Goal: Check status: Check status

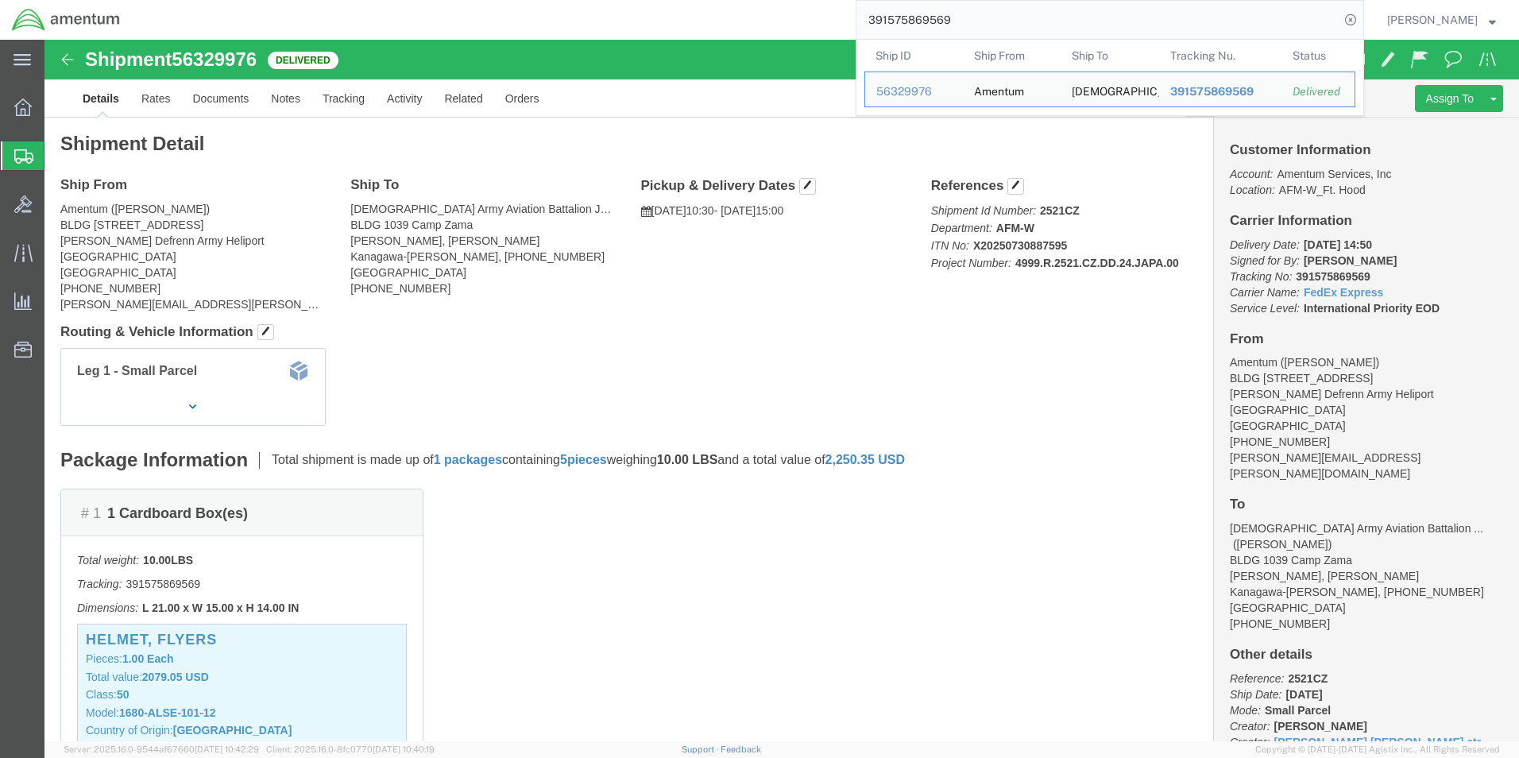
drag, startPoint x: 998, startPoint y: 16, endPoint x: 564, endPoint y: -37, distance: 437.2
click at [564, 0] on html "main_menu Created with Sketch. Collapse Menu Overview Shipments Shipment Manage…" at bounding box center [759, 379] width 1519 height 758
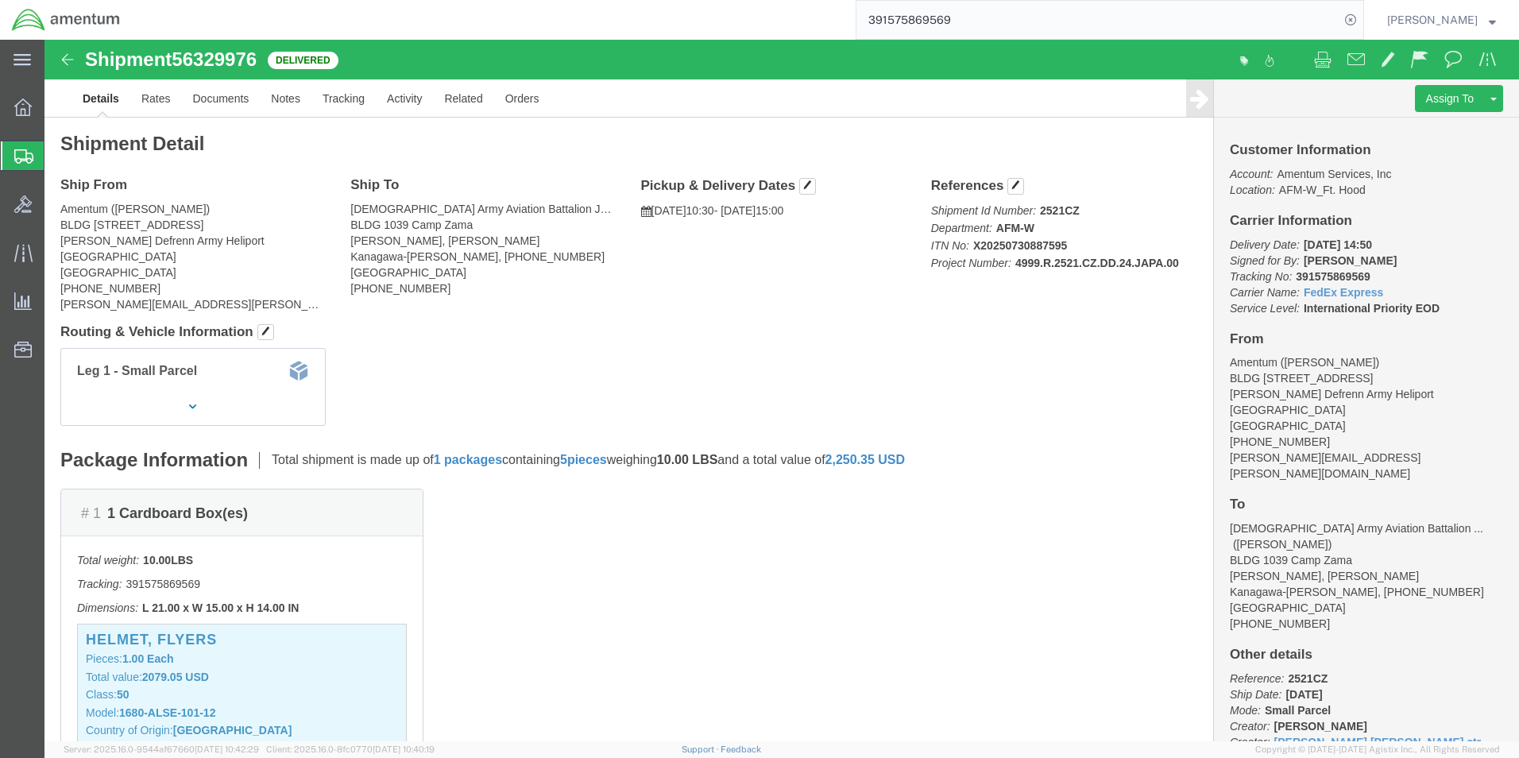
paste input "858652"
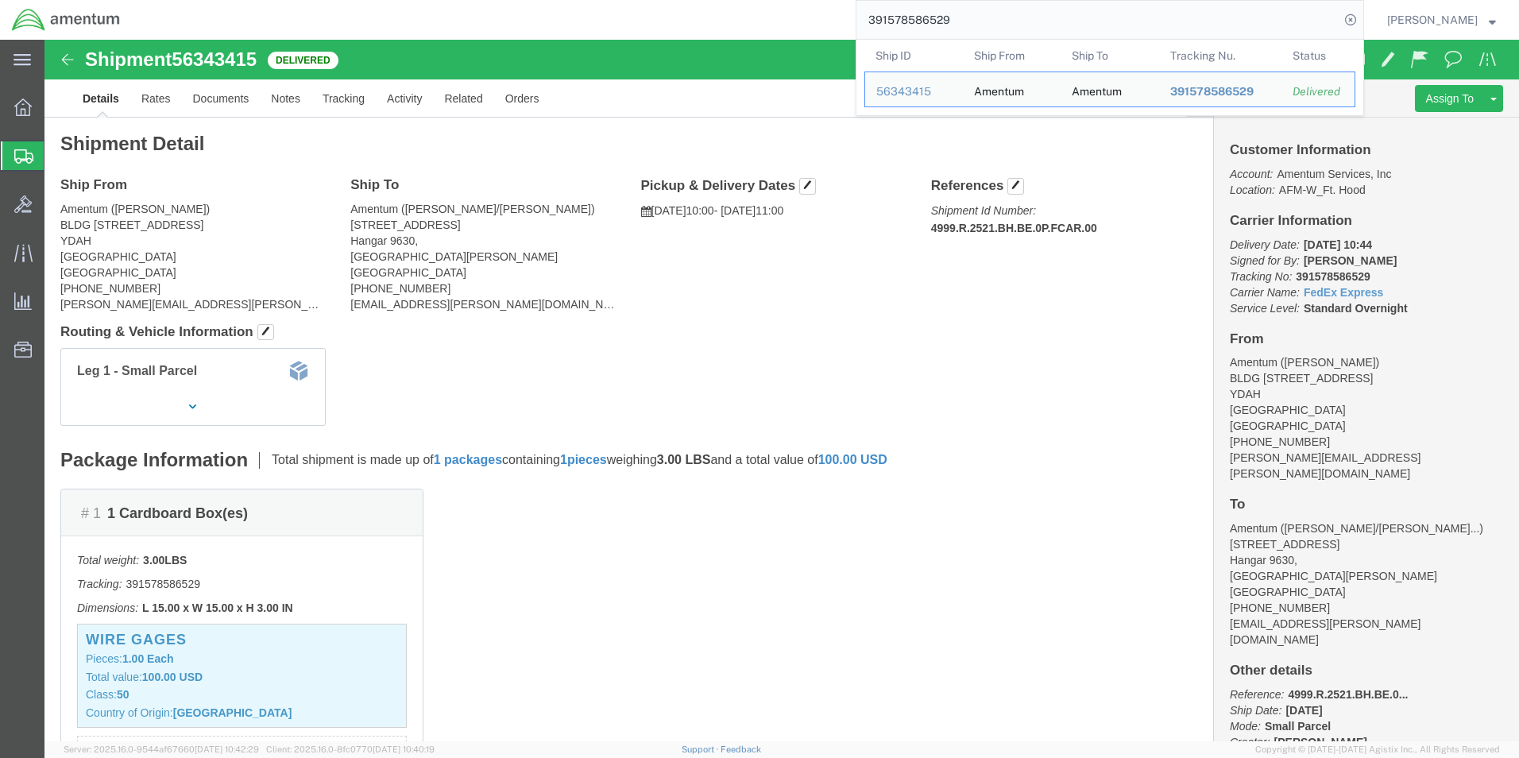
drag, startPoint x: 1001, startPoint y: 14, endPoint x: 704, endPoint y: 2, distance: 297.4
click at [704, 2] on div "391578586529 Ship ID Ship From Ship To Tracking Nu. Status Ship ID 56343415 Shi…" at bounding box center [748, 20] width 1233 height 40
paste input "61983609"
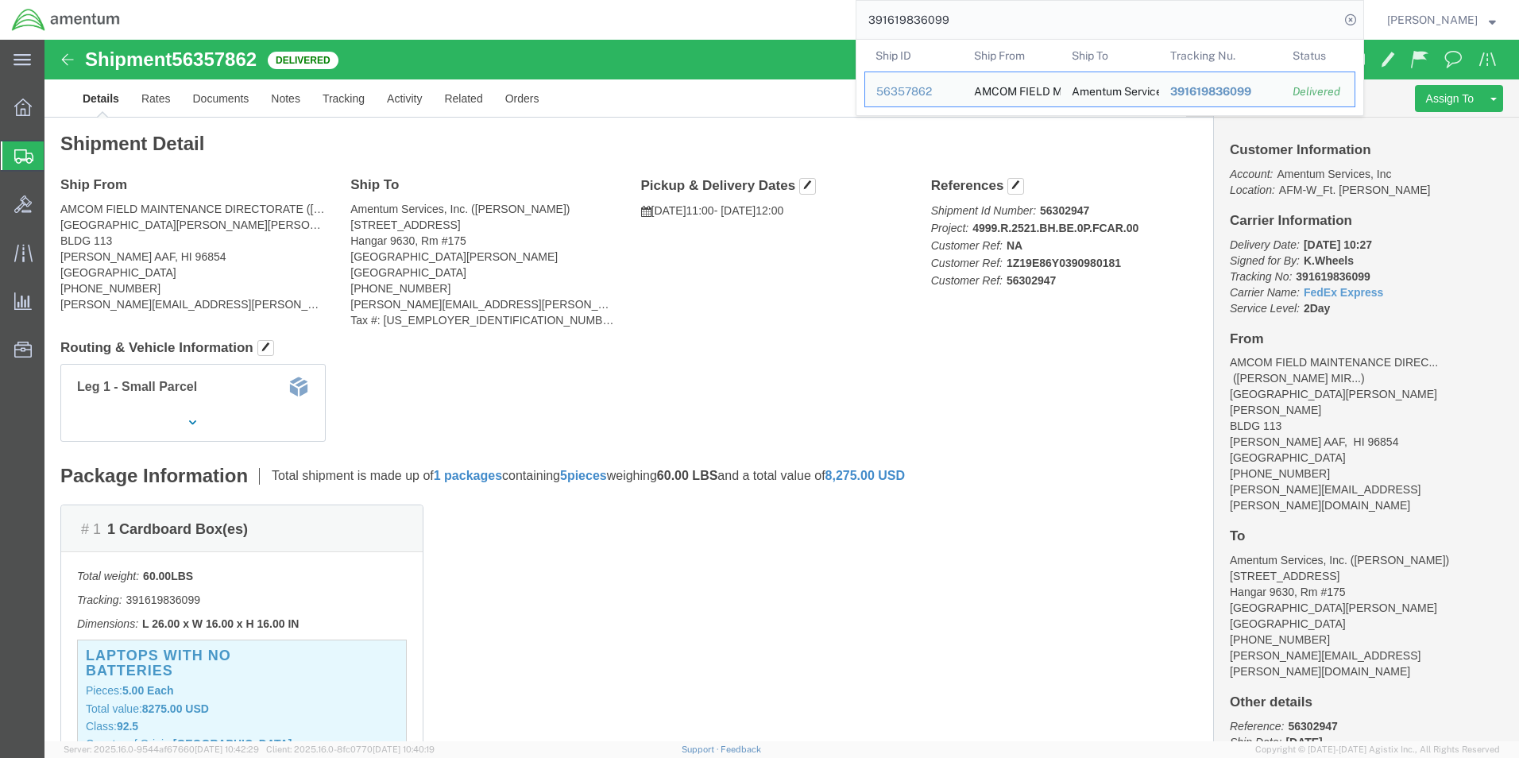
drag, startPoint x: 1011, startPoint y: 17, endPoint x: 725, endPoint y: 10, distance: 286.2
click at [725, 10] on div "391619836099 Ship ID Ship From Ship To Tracking Nu. Status Ship ID 56357862 Shi…" at bounding box center [748, 20] width 1233 height 40
paste input "54205484"
paste input "391542054849"
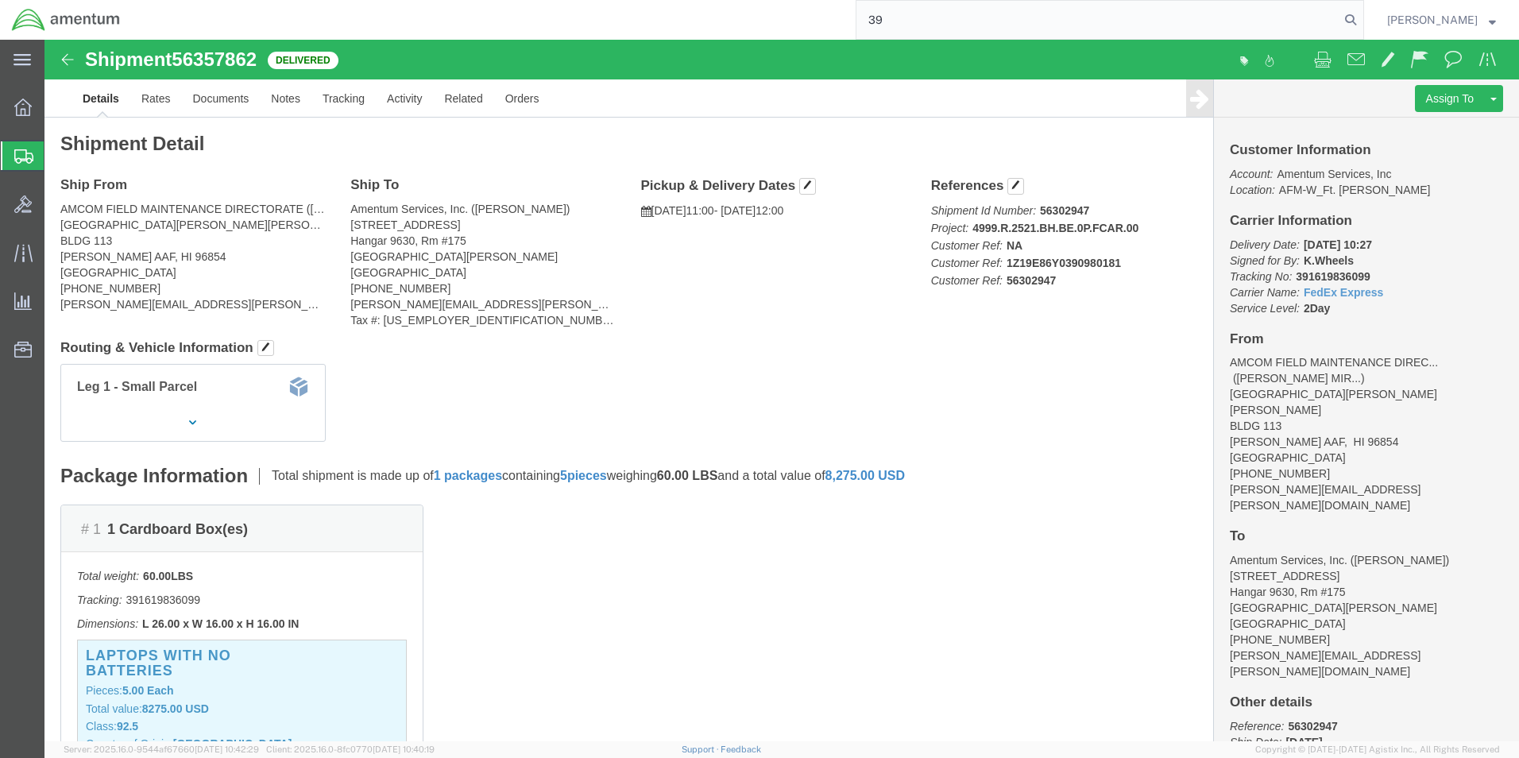
type input "3"
paste input "391542054849"
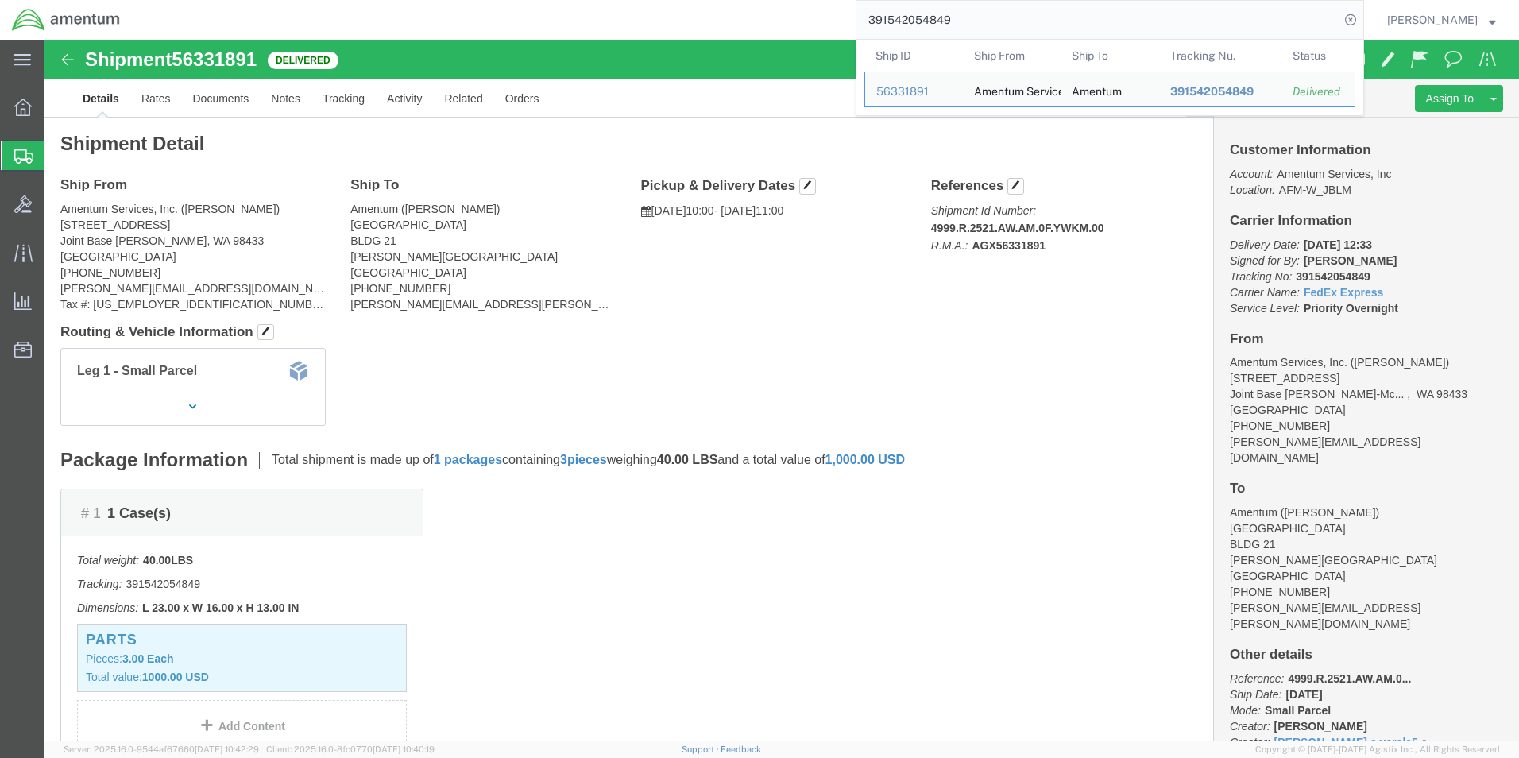
drag, startPoint x: 988, startPoint y: 17, endPoint x: 710, endPoint y: 6, distance: 277.5
click at [710, 6] on div "391542054849 Ship ID Ship From Ship To Tracking Nu. Status Ship ID 56331891 Shi…" at bounding box center [748, 20] width 1233 height 40
paste input "6327210"
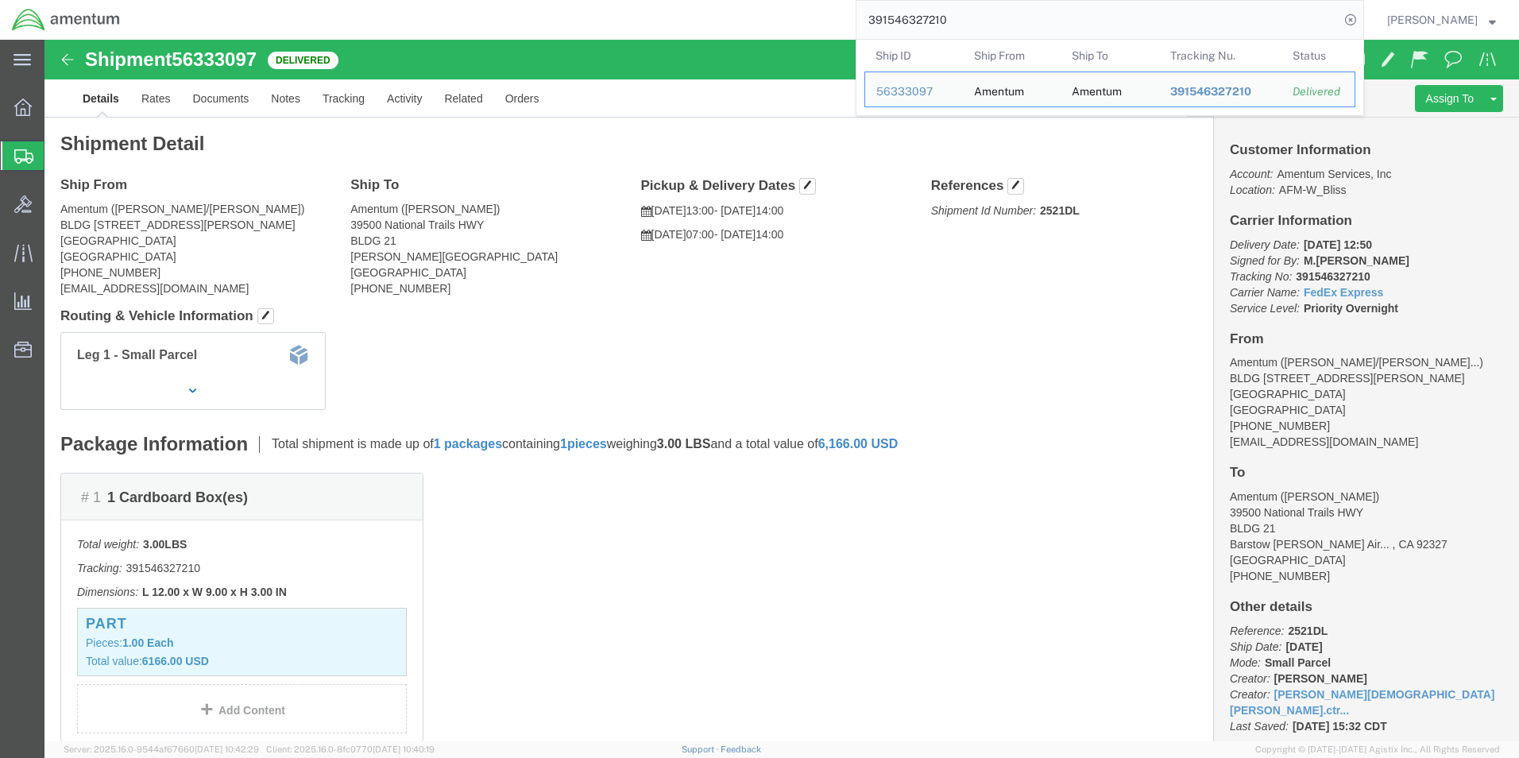
drag, startPoint x: 993, startPoint y: 21, endPoint x: 688, endPoint y: -7, distance: 305.7
click at [688, 0] on html "main_menu Created with Sketch. Collapse Menu Overview Shipments Shipment Manage…" at bounding box center [759, 379] width 1519 height 758
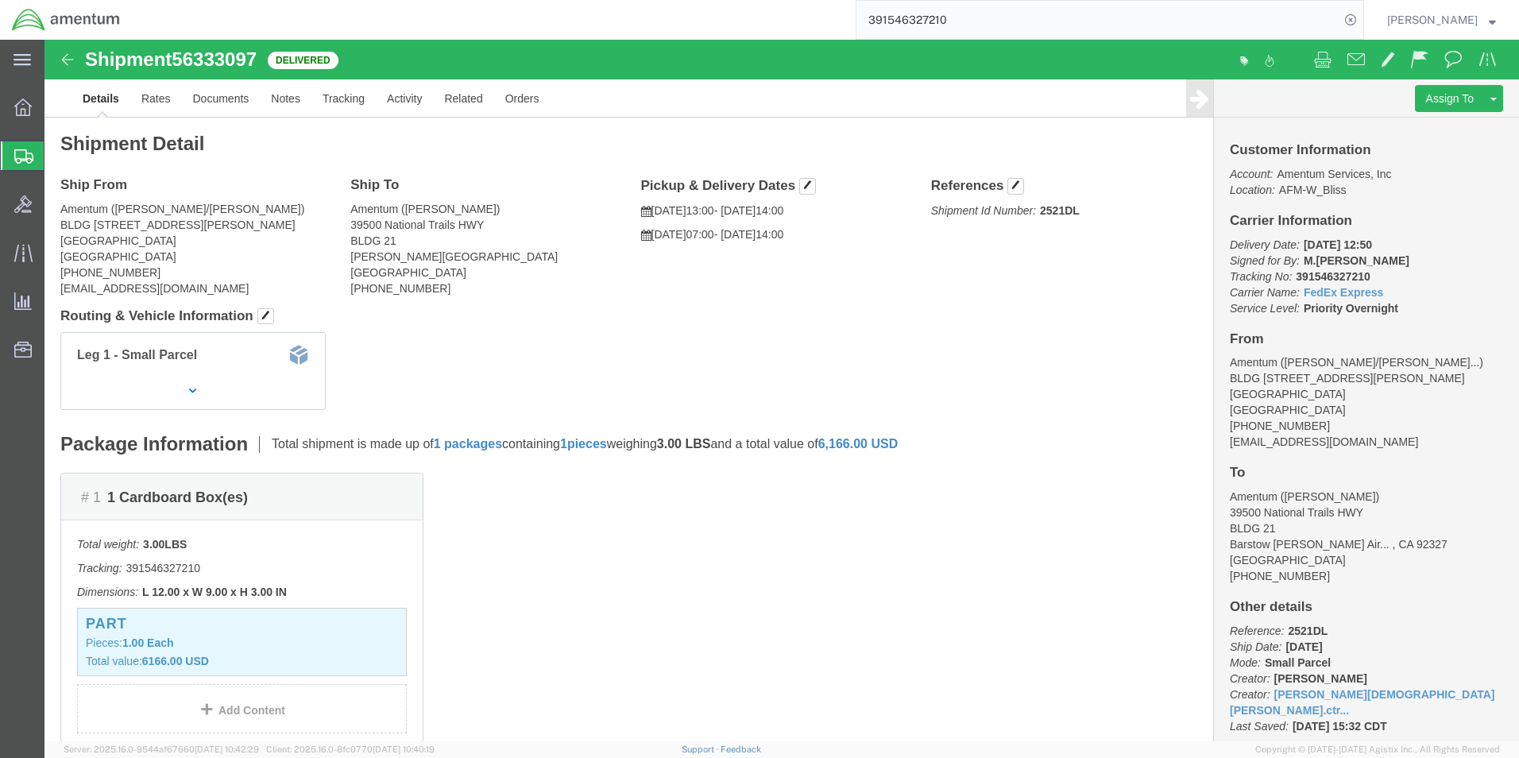
paste input "9345273"
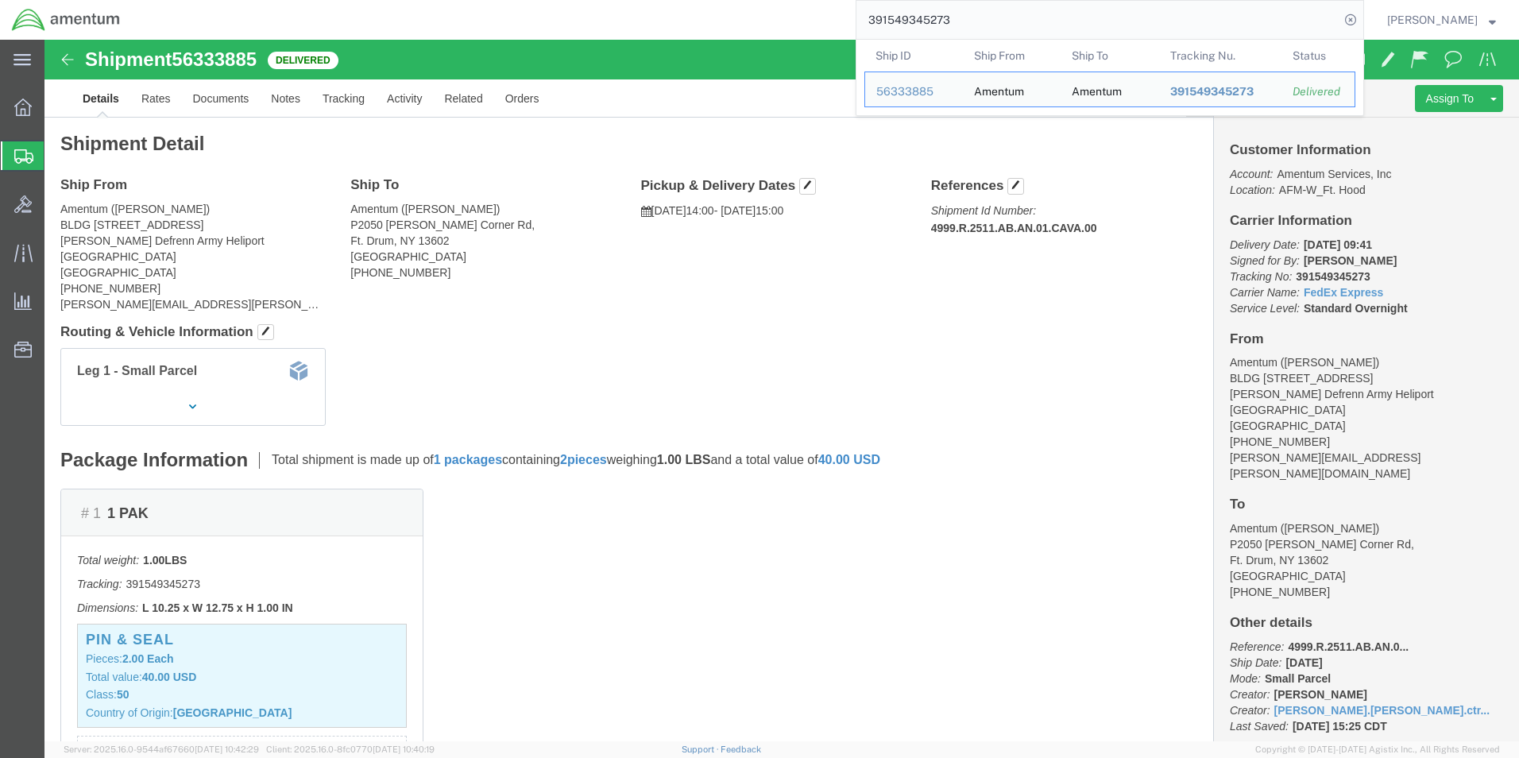
drag, startPoint x: 973, startPoint y: 20, endPoint x: 856, endPoint y: 17, distance: 117.7
click at [856, 17] on div "391549345273 Ship ID Ship From Ship To Tracking Nu. Status Ship ID 56333885 Shi…" at bounding box center [748, 20] width 1233 height 40
paste input "90252410"
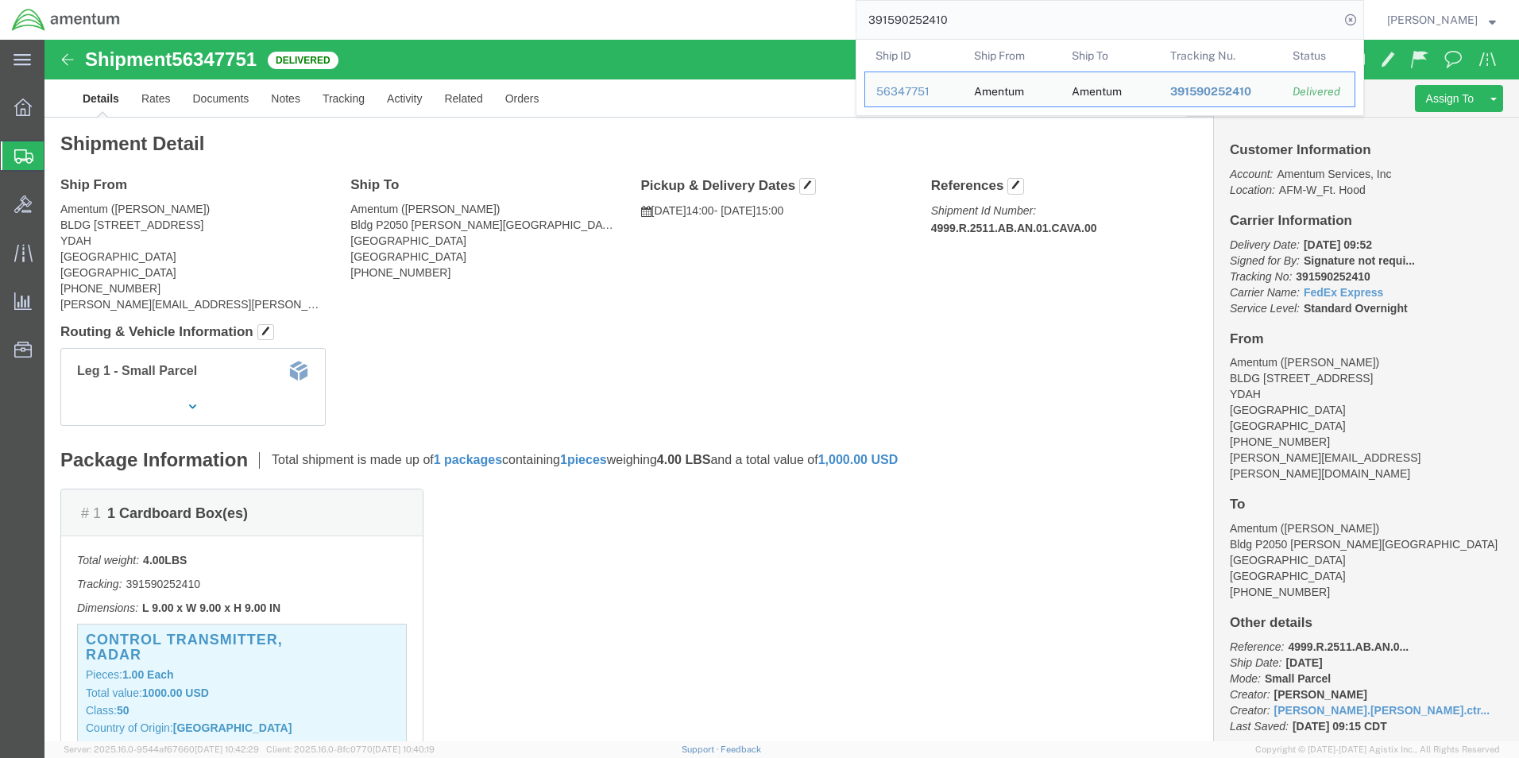
drag, startPoint x: 882, startPoint y: 7, endPoint x: 693, endPoint y: -25, distance: 191.9
click at [693, 0] on html "main_menu Created with Sketch. Collapse Menu Overview Shipments Shipment Manage…" at bounding box center [759, 379] width 1519 height 758
paste input "3303357"
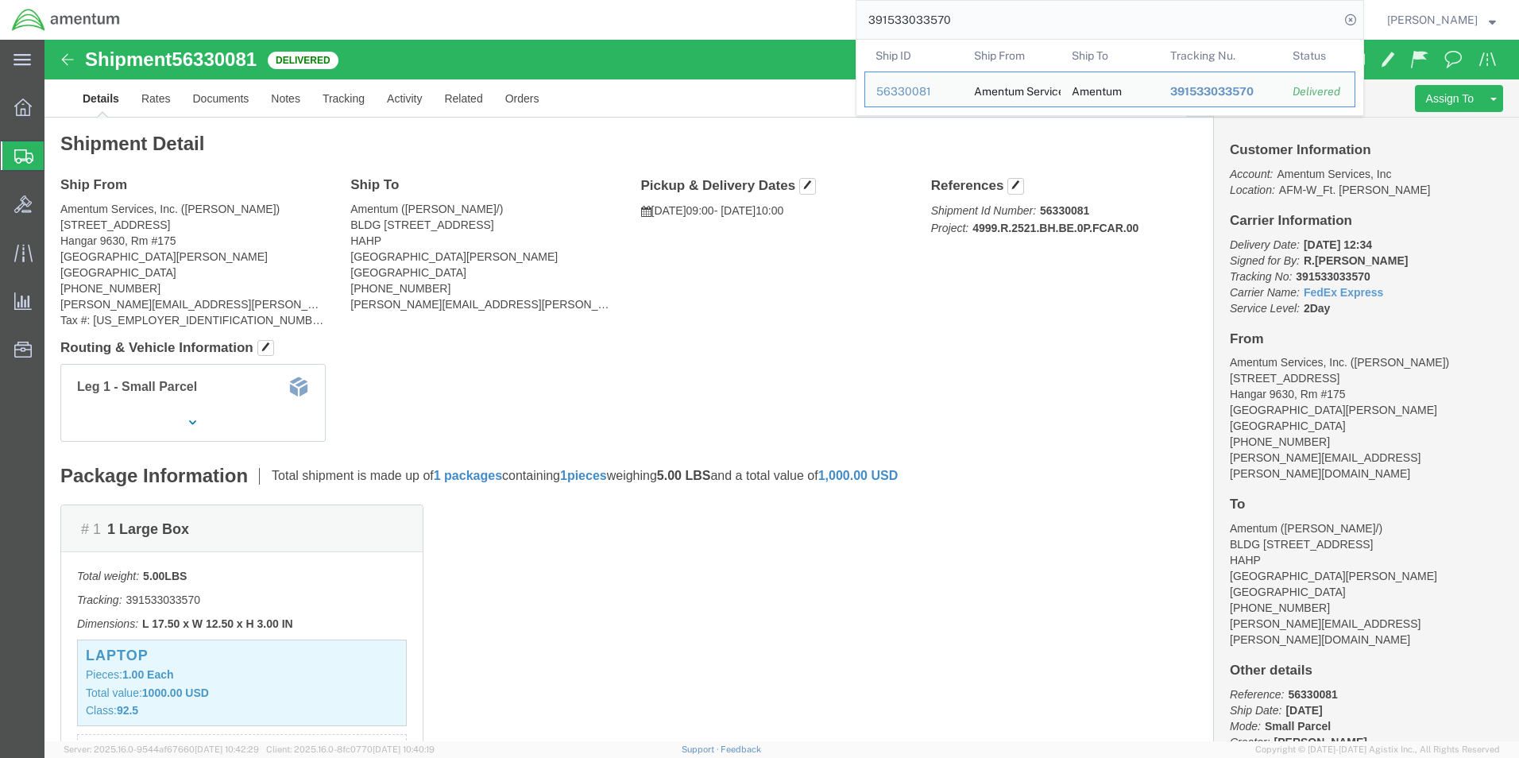
drag, startPoint x: 985, startPoint y: 15, endPoint x: 789, endPoint y: -2, distance: 197.0
click at [789, 0] on html "main_menu Created with Sketch. Collapse Menu Overview Shipments Shipment Manage…" at bounding box center [759, 379] width 1519 height 758
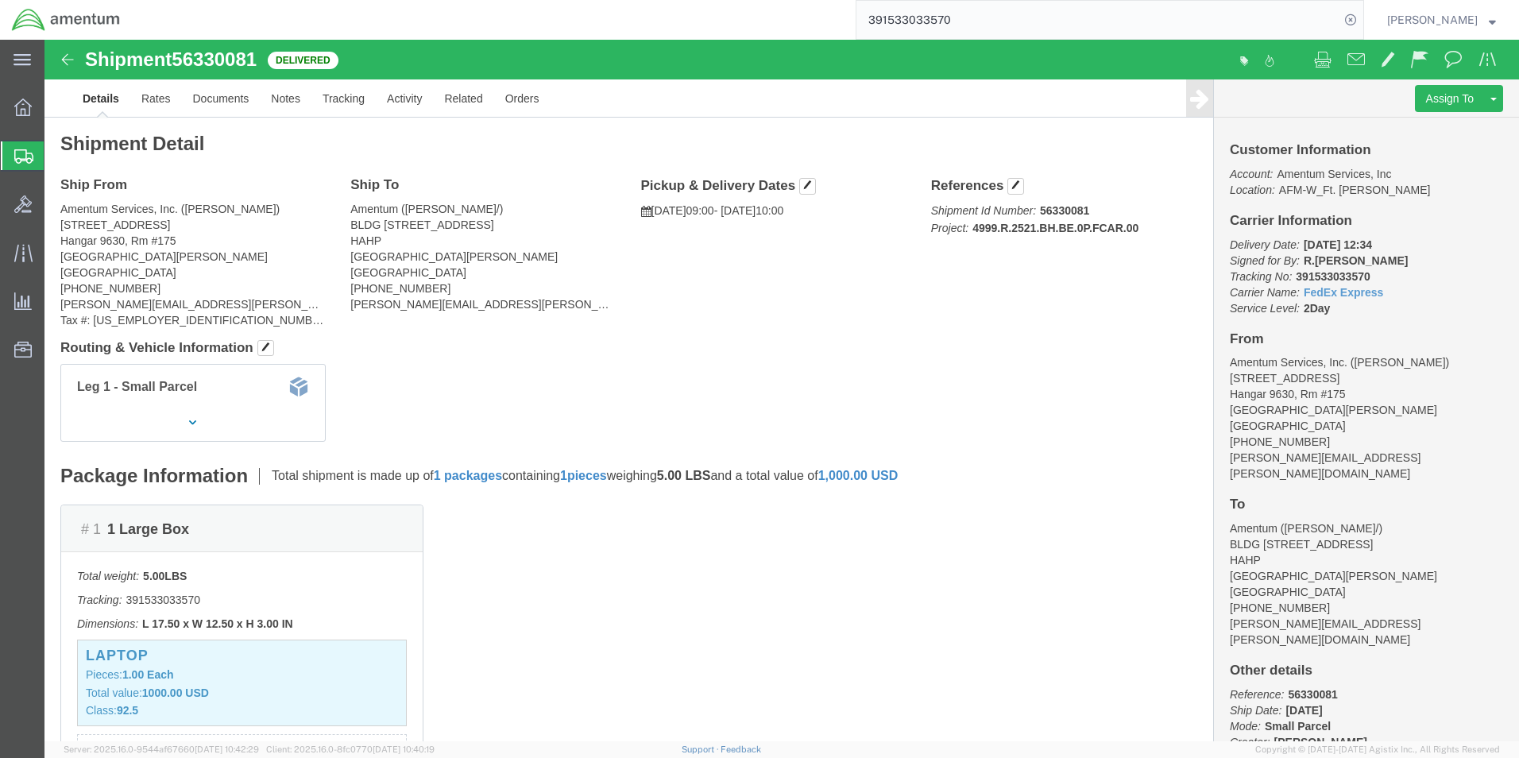
paste input "76033025"
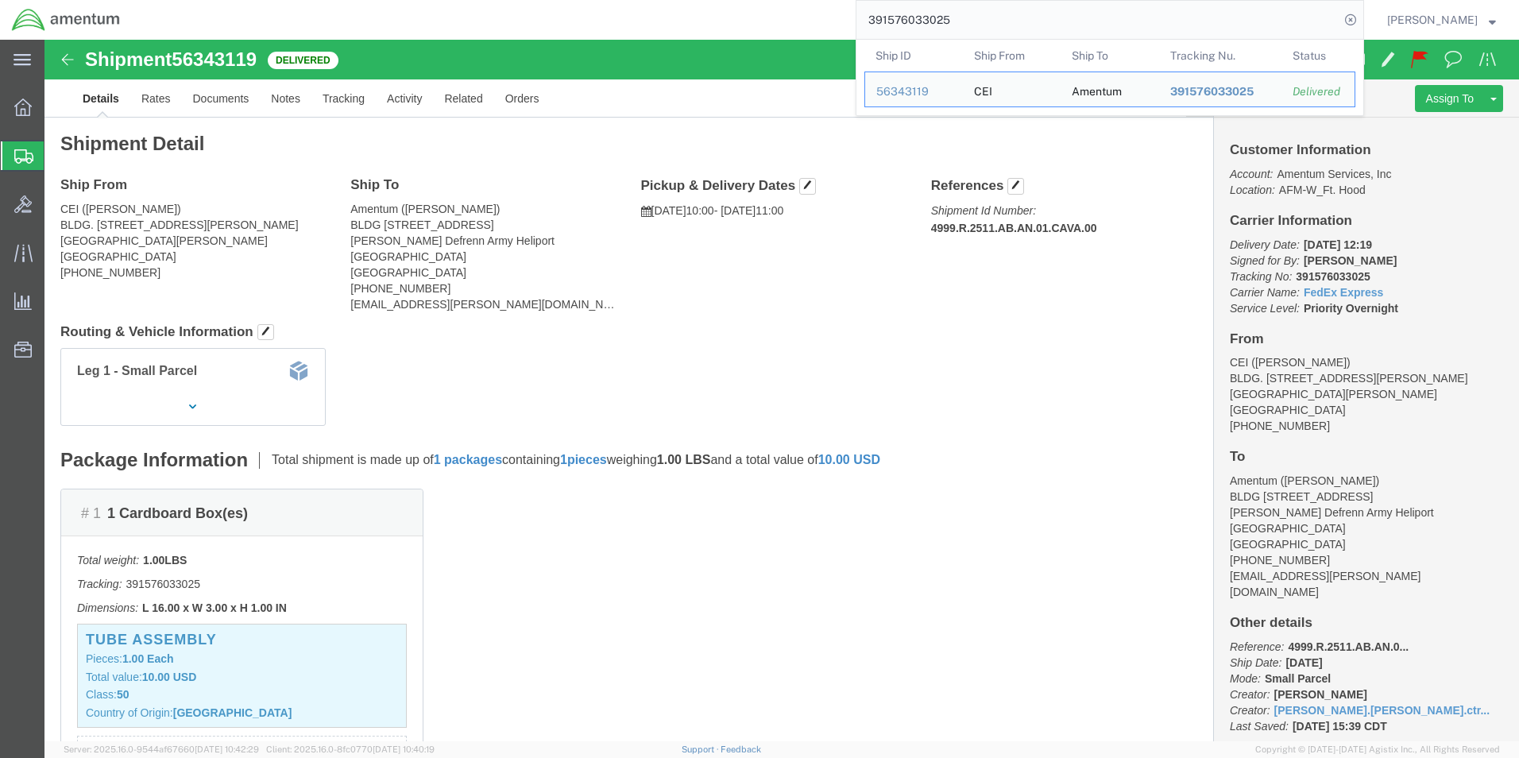
drag, startPoint x: 977, startPoint y: 19, endPoint x: 726, endPoint y: -15, distance: 254.2
click at [726, 0] on html "main_menu Created with Sketch. Collapse Menu Overview Shipments Shipment Manage…" at bounding box center [759, 379] width 1519 height 758
paste input "88562522"
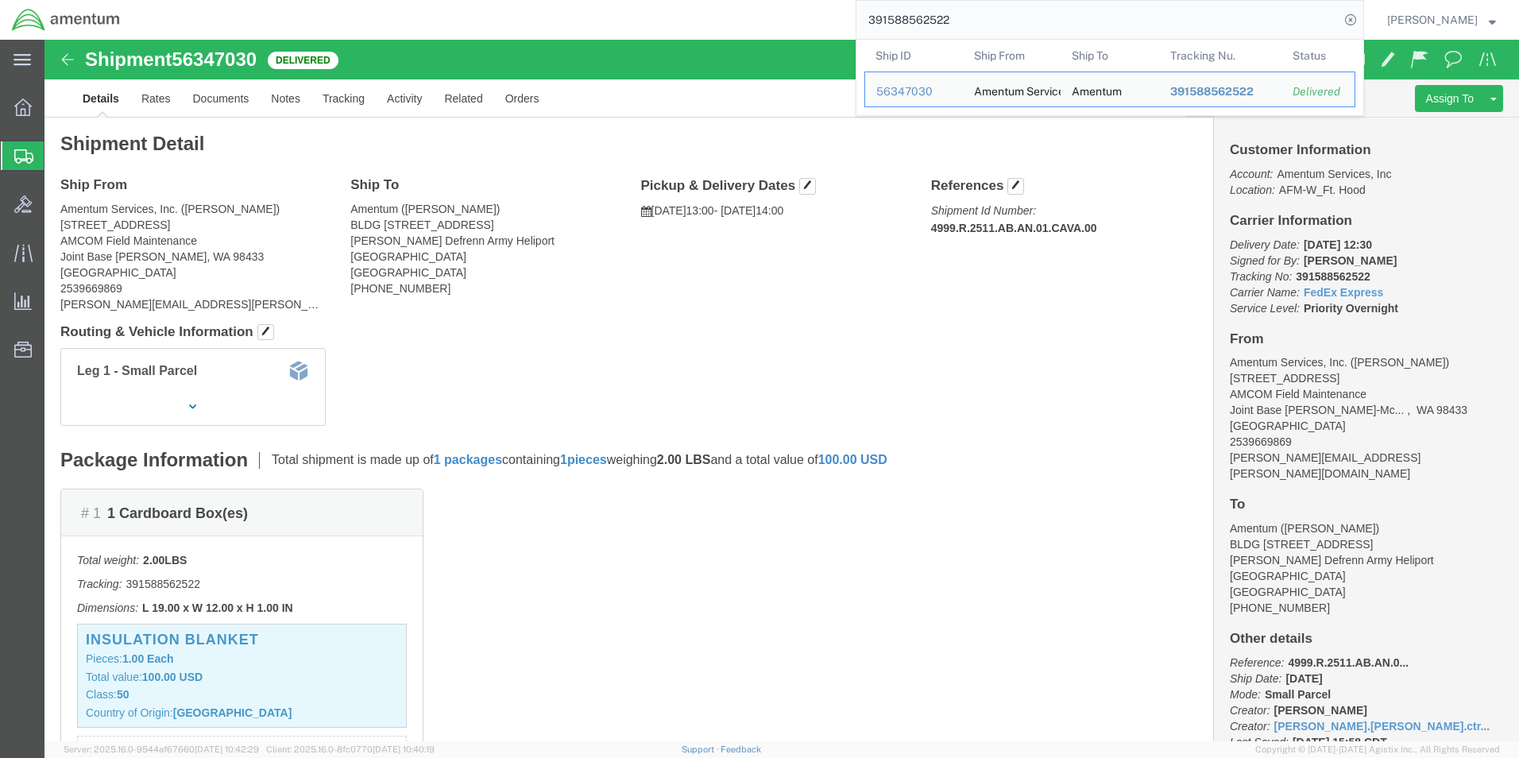
drag, startPoint x: 1037, startPoint y: 25, endPoint x: 689, endPoint y: -2, distance: 349.1
click at [689, 0] on html "main_menu Created with Sketch. Collapse Menu Overview Shipments Shipment Manage…" at bounding box center [759, 379] width 1519 height 758
paste input "48069714"
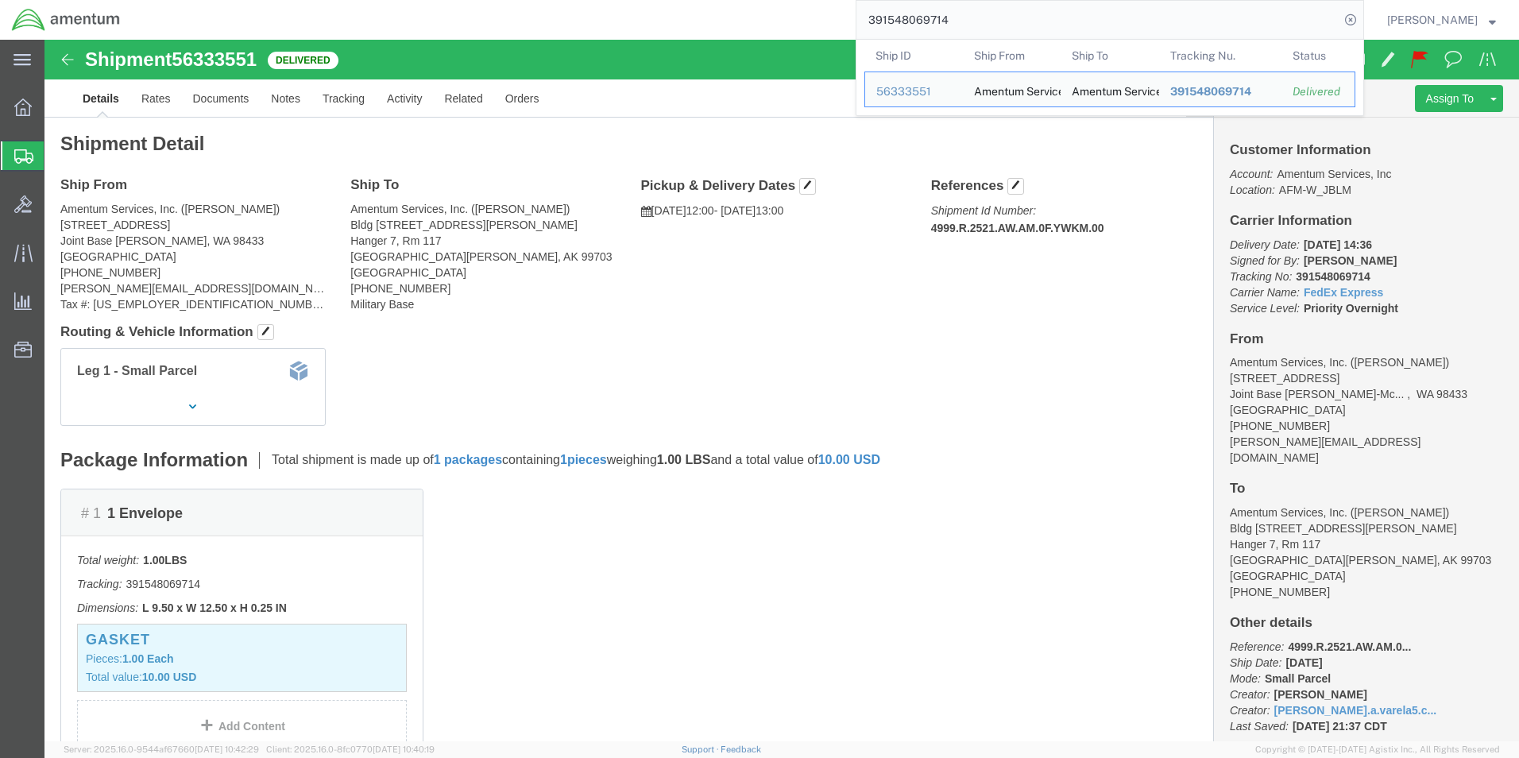
drag, startPoint x: 994, startPoint y: 25, endPoint x: 778, endPoint y: 0, distance: 217.6
click at [778, 0] on div "391548069714 Ship ID Ship From Ship To Tracking Nu. Status Ship ID 56333551 Shi…" at bounding box center [748, 20] width 1233 height 40
paste input "84183627"
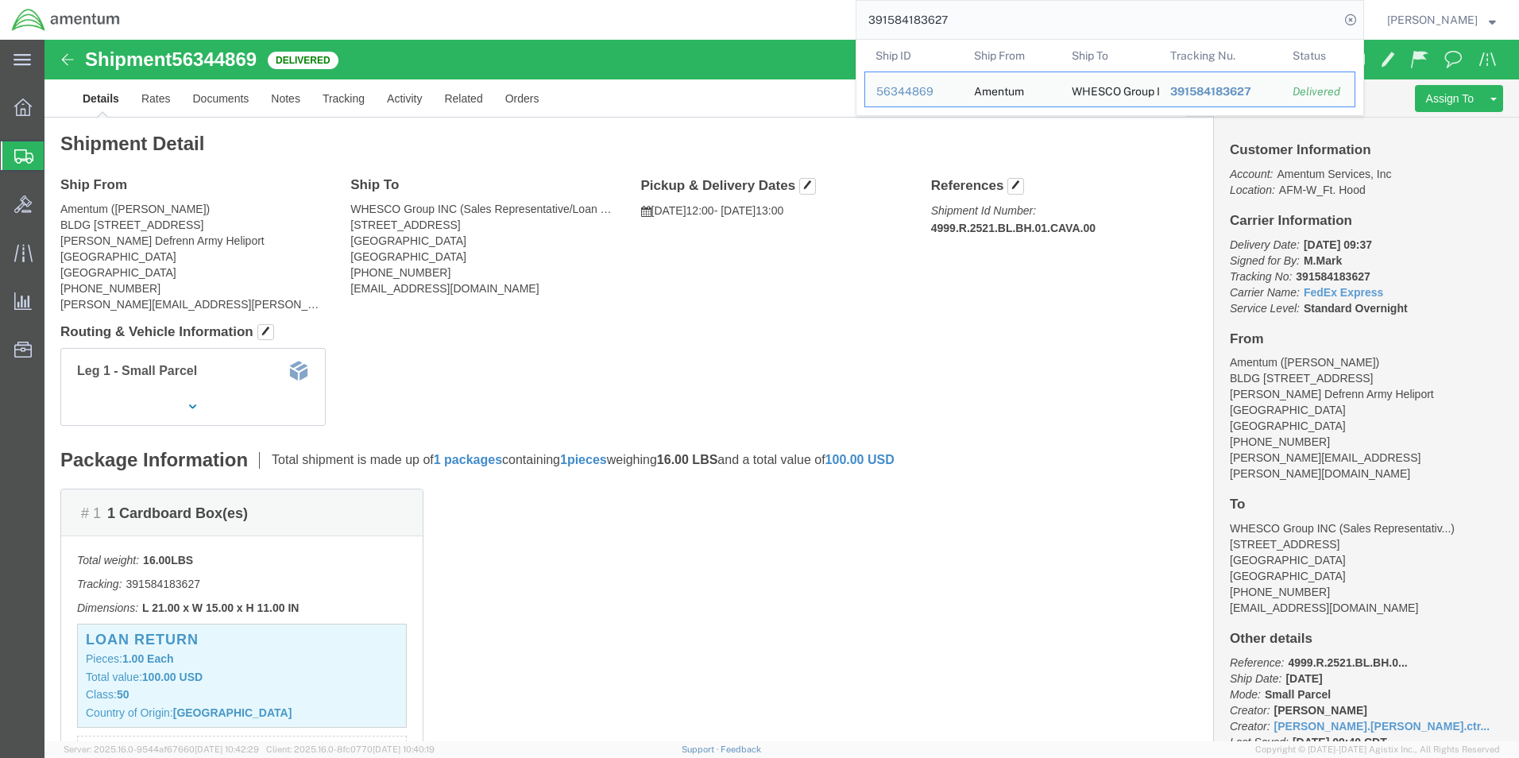
drag, startPoint x: 1014, startPoint y: 15, endPoint x: 598, endPoint y: 2, distance: 415.8
click at [602, 0] on div "391584183627 Ship ID Ship From Ship To Tracking Nu. Status Ship ID 56344869 Shi…" at bounding box center [748, 20] width 1233 height 40
paste input "797517576076"
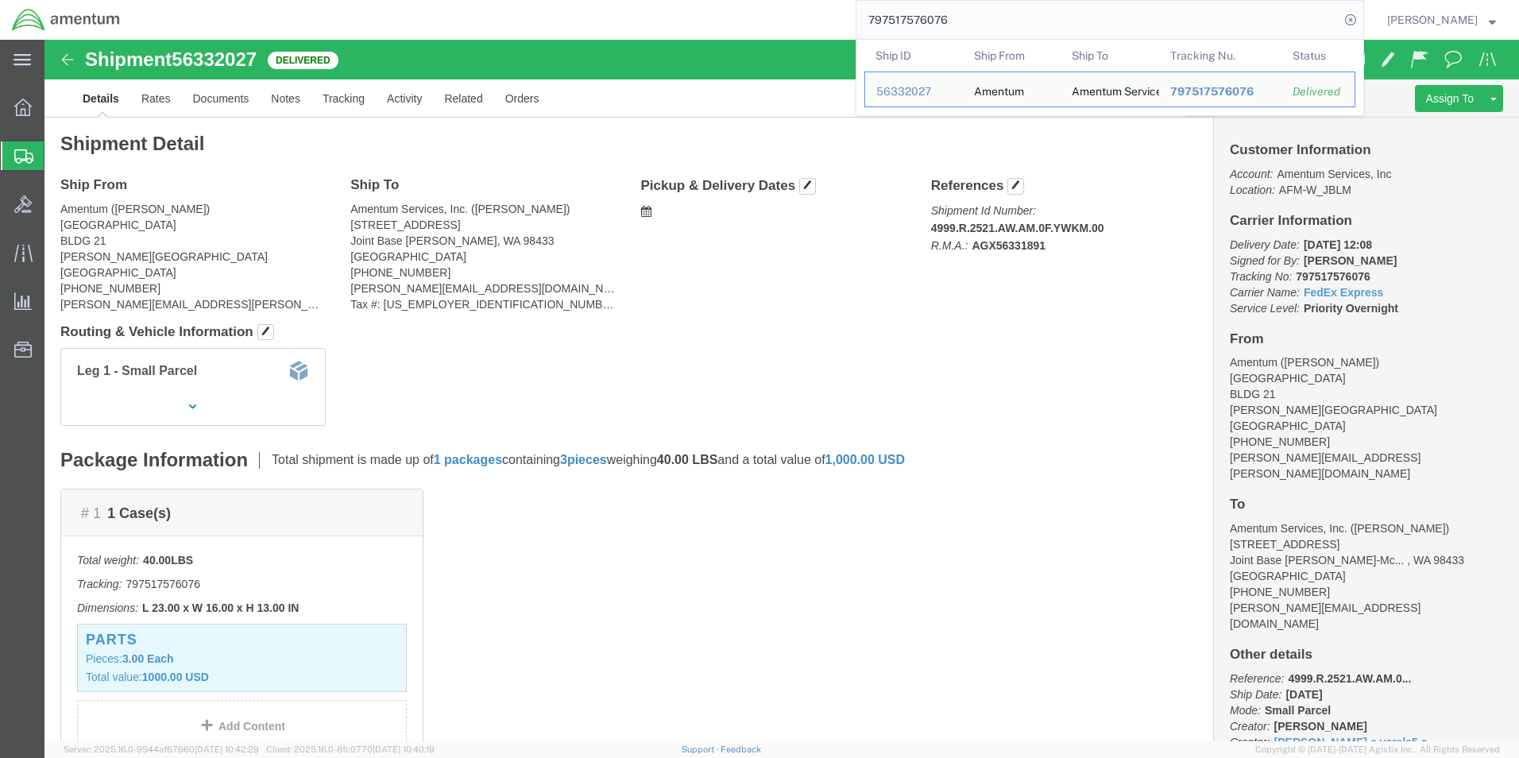
drag, startPoint x: 1070, startPoint y: 24, endPoint x: 827, endPoint y: 19, distance: 243.2
click at [802, 20] on div "797517576076 Ship ID Ship From Ship To Tracking Nu. Status Ship ID 56332027 Shi…" at bounding box center [748, 20] width 1233 height 40
paste input "391550248457"
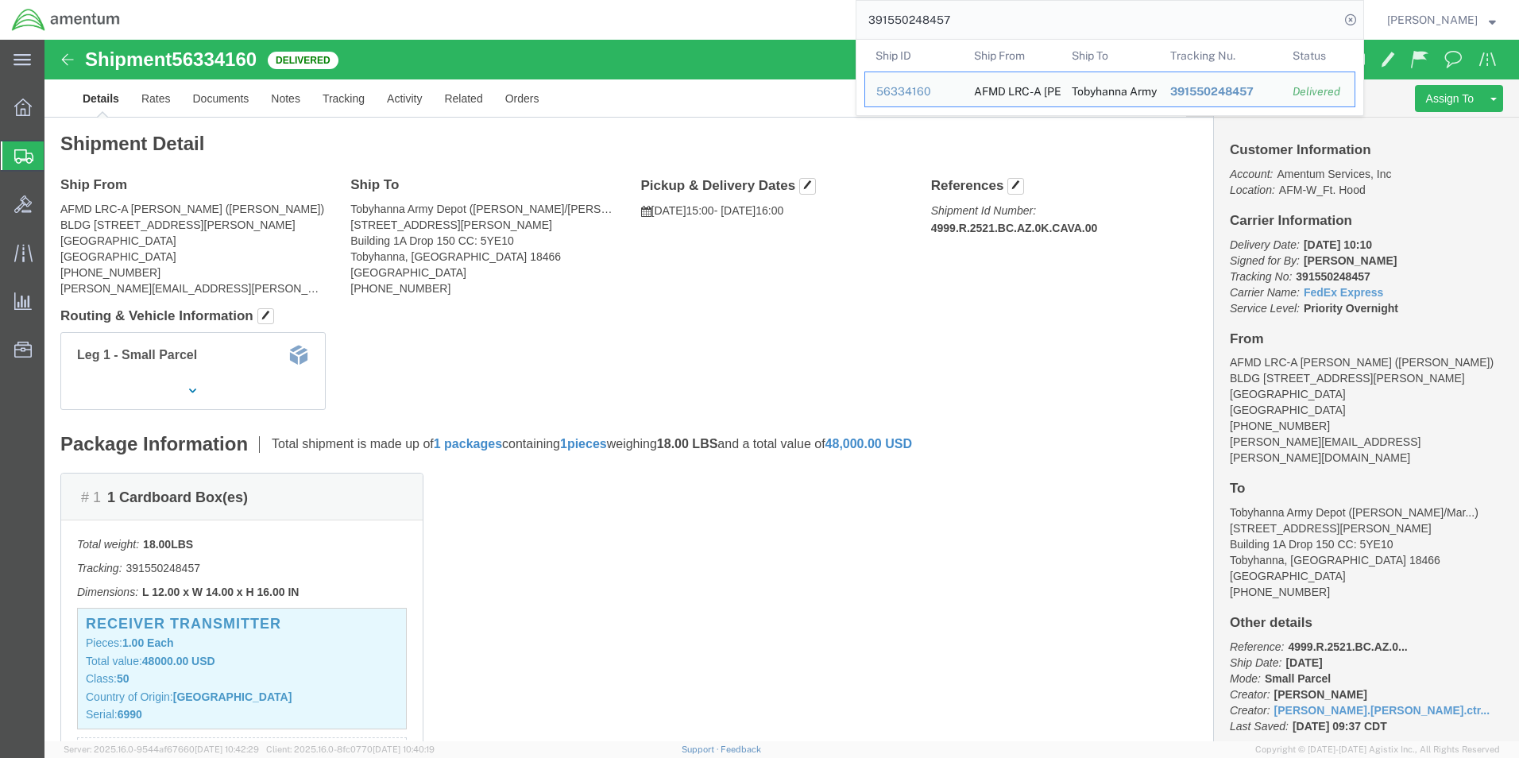
drag, startPoint x: 1018, startPoint y: 23, endPoint x: 624, endPoint y: 21, distance: 394.2
click at [624, 21] on div "391550248457 Ship ID Ship From Ship To Tracking Nu. Status Ship ID 56334160 Shi…" at bounding box center [748, 20] width 1233 height 40
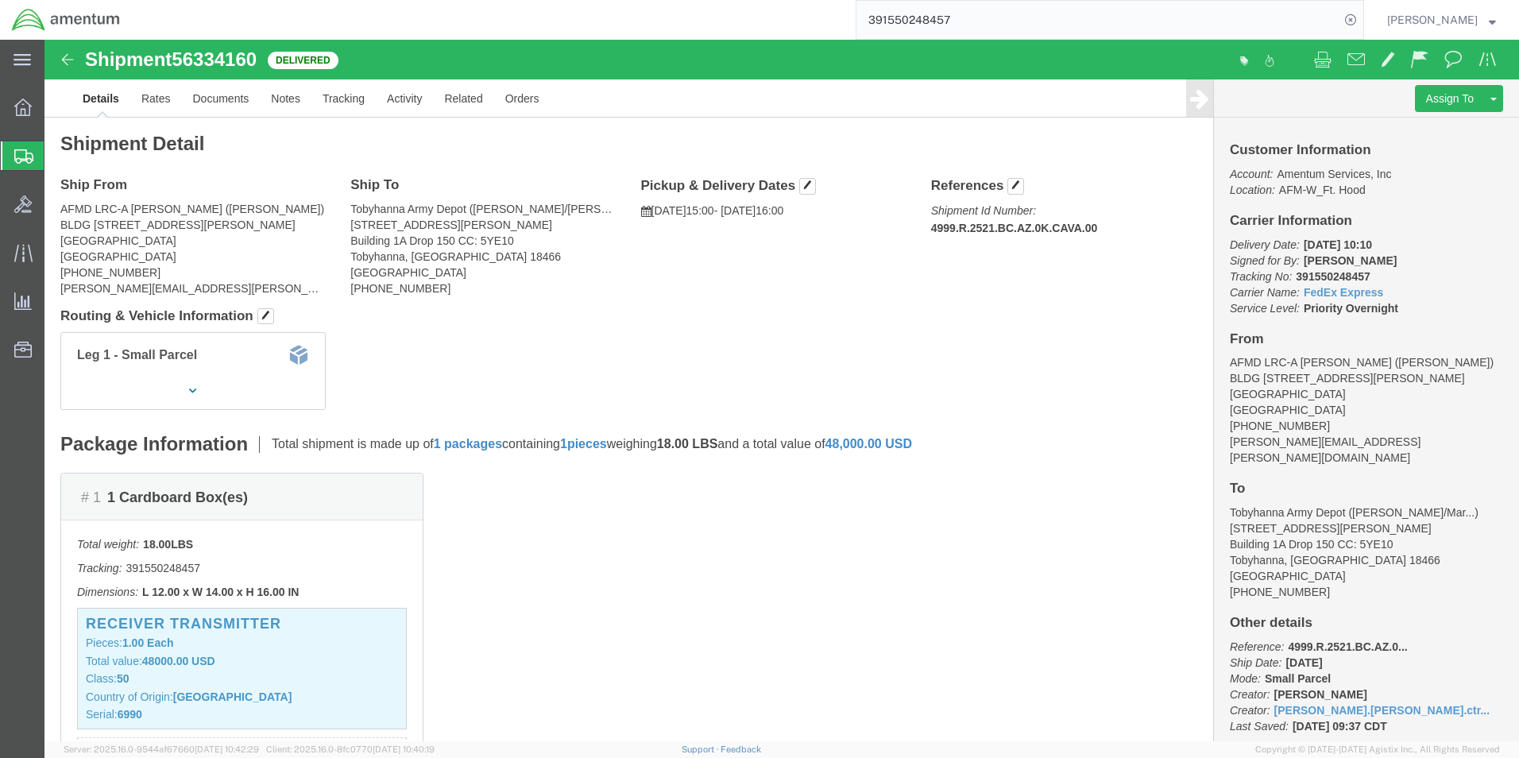
paste input "674888192"
type input "391674888192"
